Goal: Information Seeking & Learning: Learn about a topic

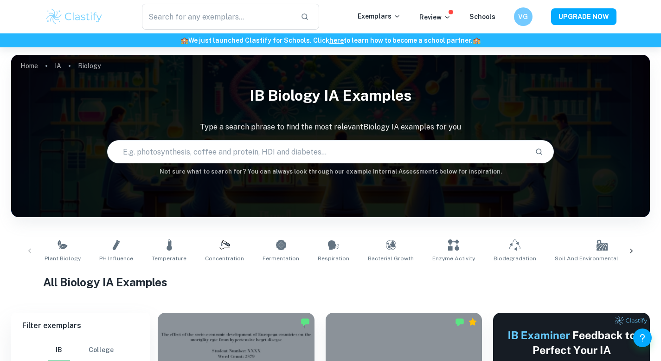
scroll to position [215, 0]
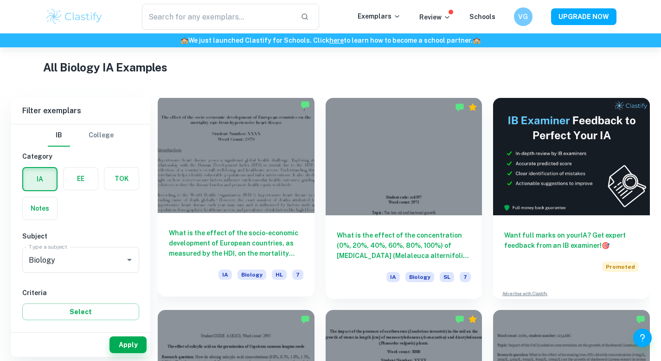
click at [283, 146] on div at bounding box center [236, 154] width 157 height 117
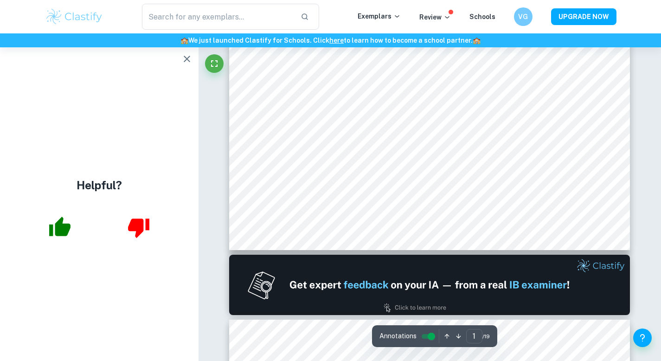
scroll to position [376, 0]
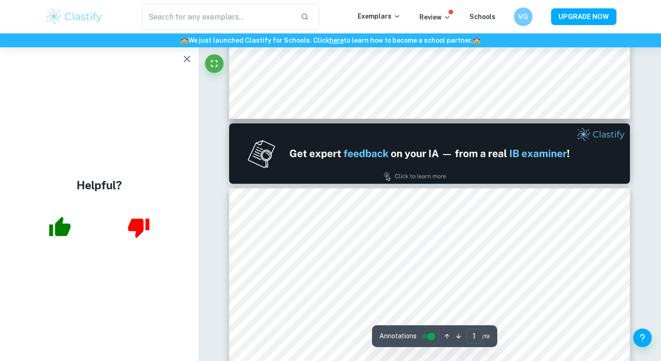
type input "2"
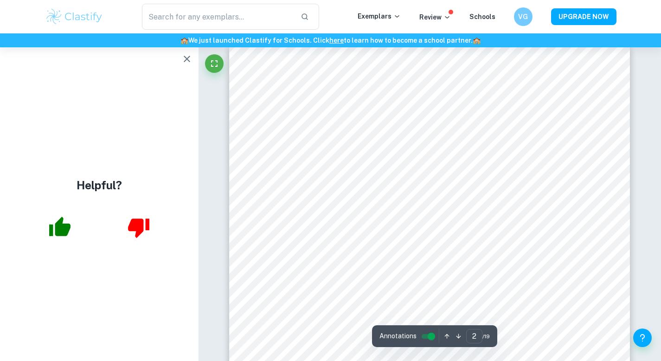
scroll to position [652, 0]
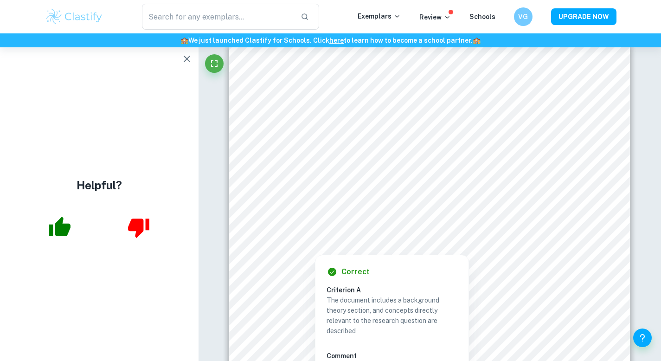
click at [135, 51] on div "Helpful?" at bounding box center [99, 204] width 199 height 314
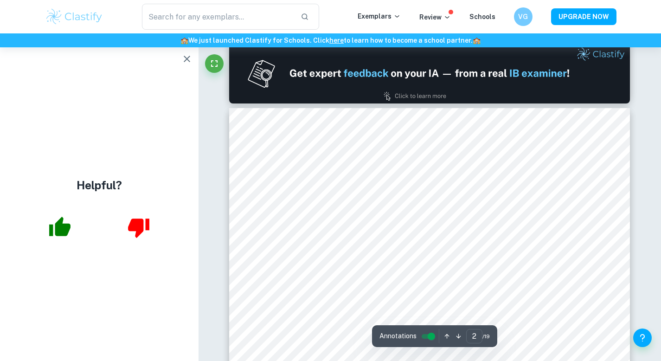
scroll to position [586, 0]
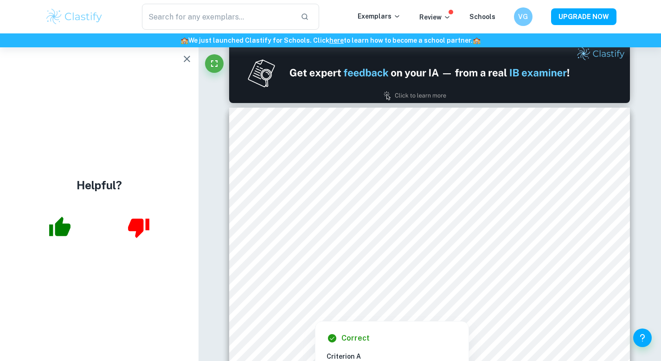
click at [296, 226] on div at bounding box center [429, 222] width 324 height 13
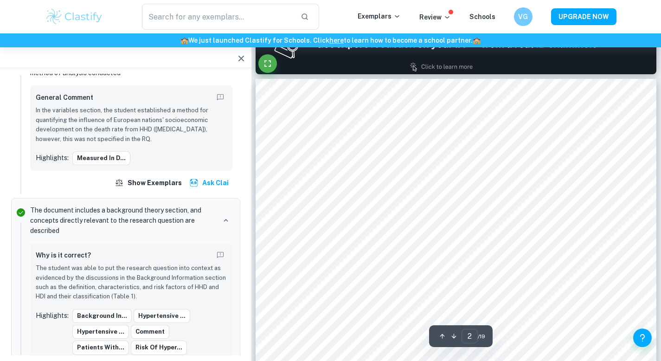
scroll to position [616, 0]
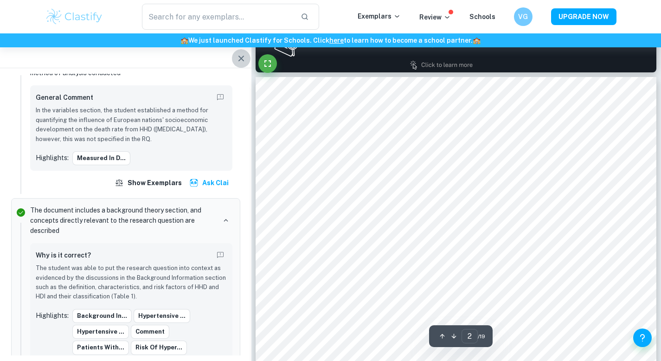
click at [241, 60] on icon "button" at bounding box center [241, 58] width 11 height 11
